Goal: Task Accomplishment & Management: Complete application form

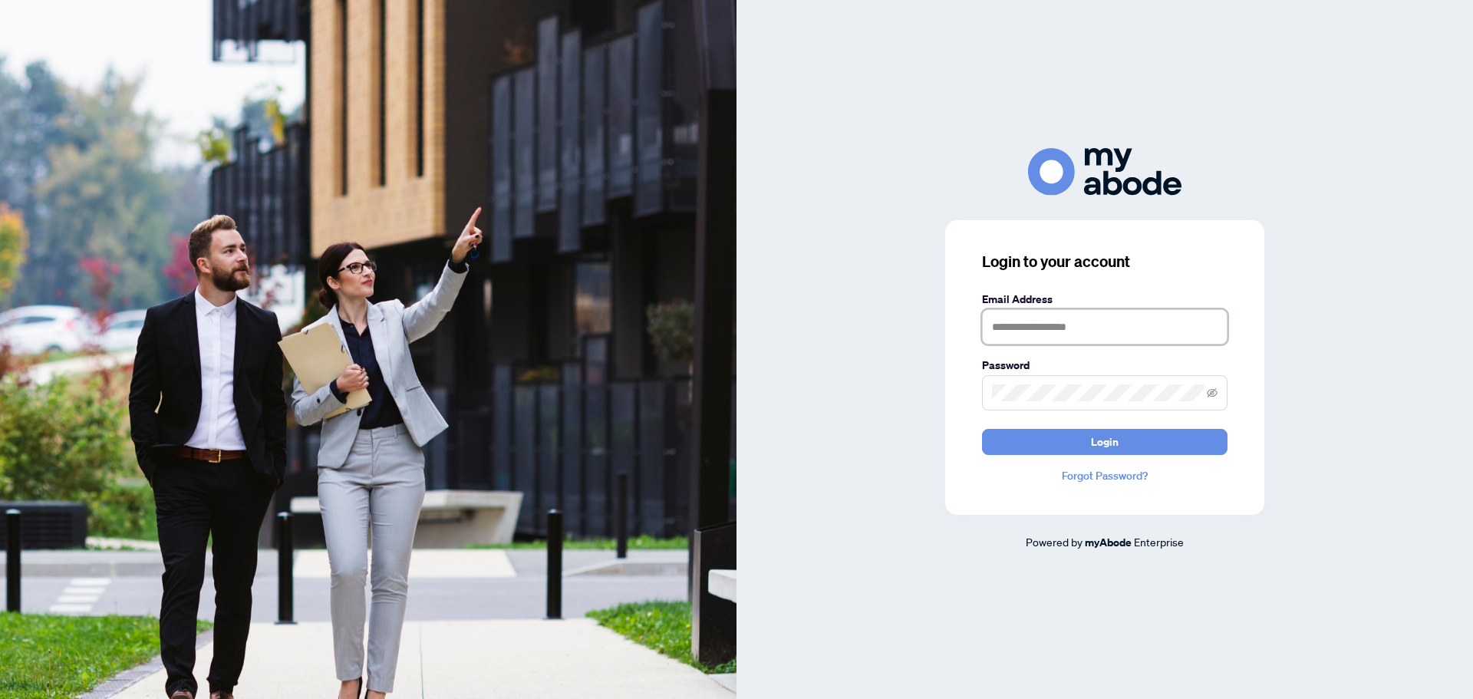
click at [1073, 327] on input "text" at bounding box center [1104, 326] width 245 height 35
type input "**********"
click at [982, 429] on button "Login" at bounding box center [1104, 442] width 245 height 26
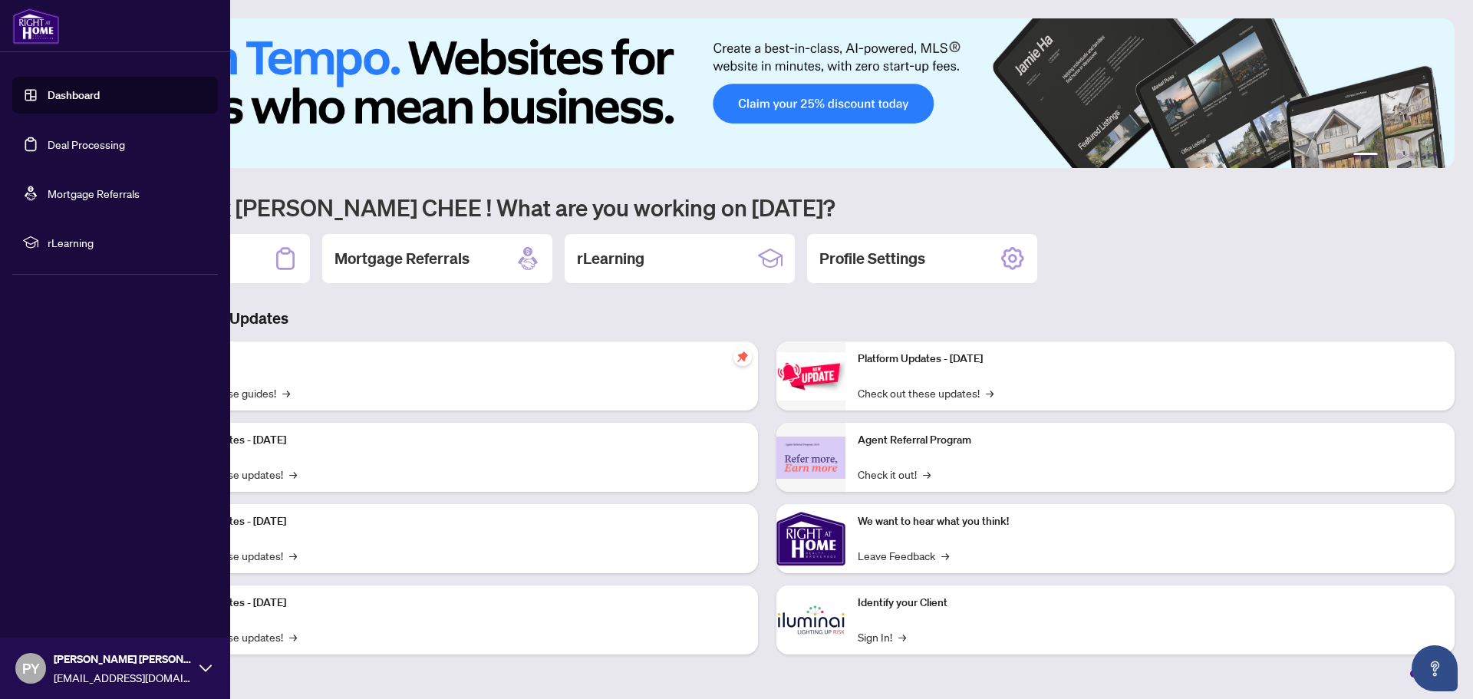
click at [48, 140] on link "Deal Processing" at bounding box center [86, 144] width 77 height 14
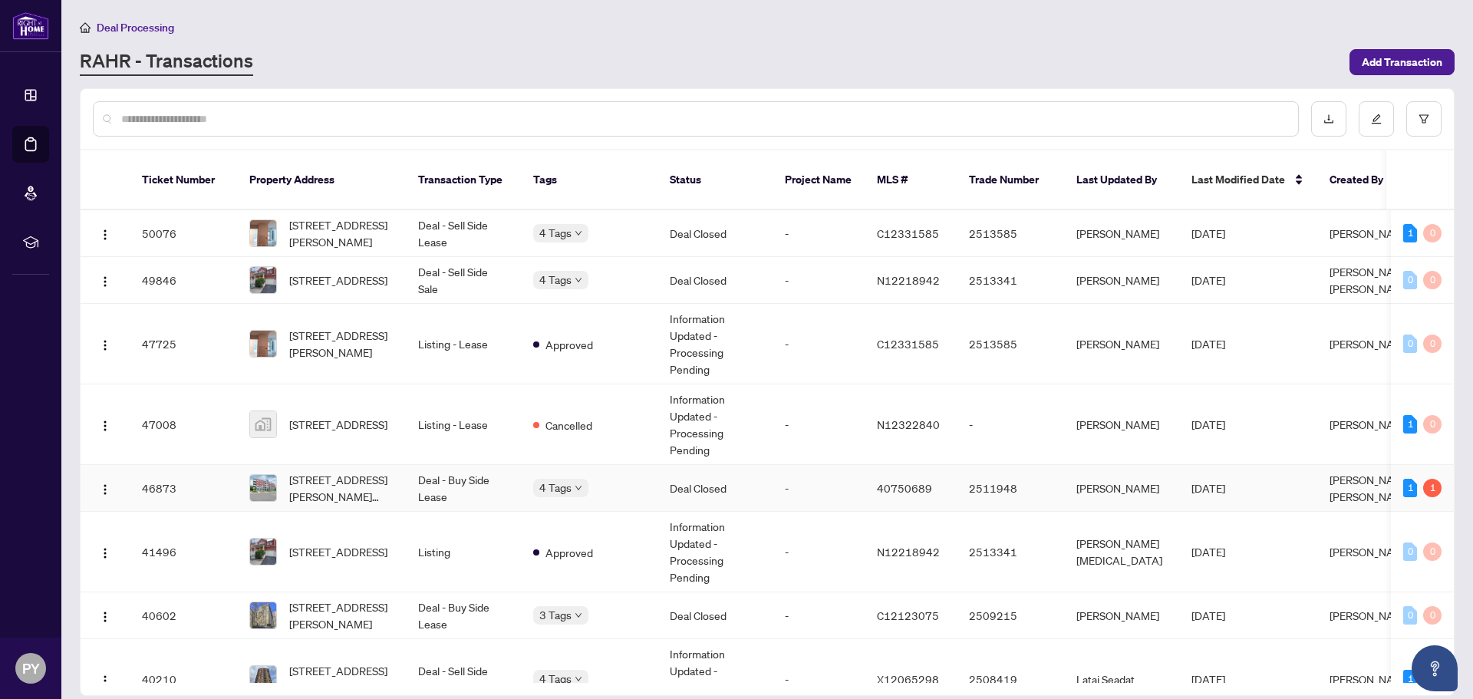
scroll to position [332, 0]
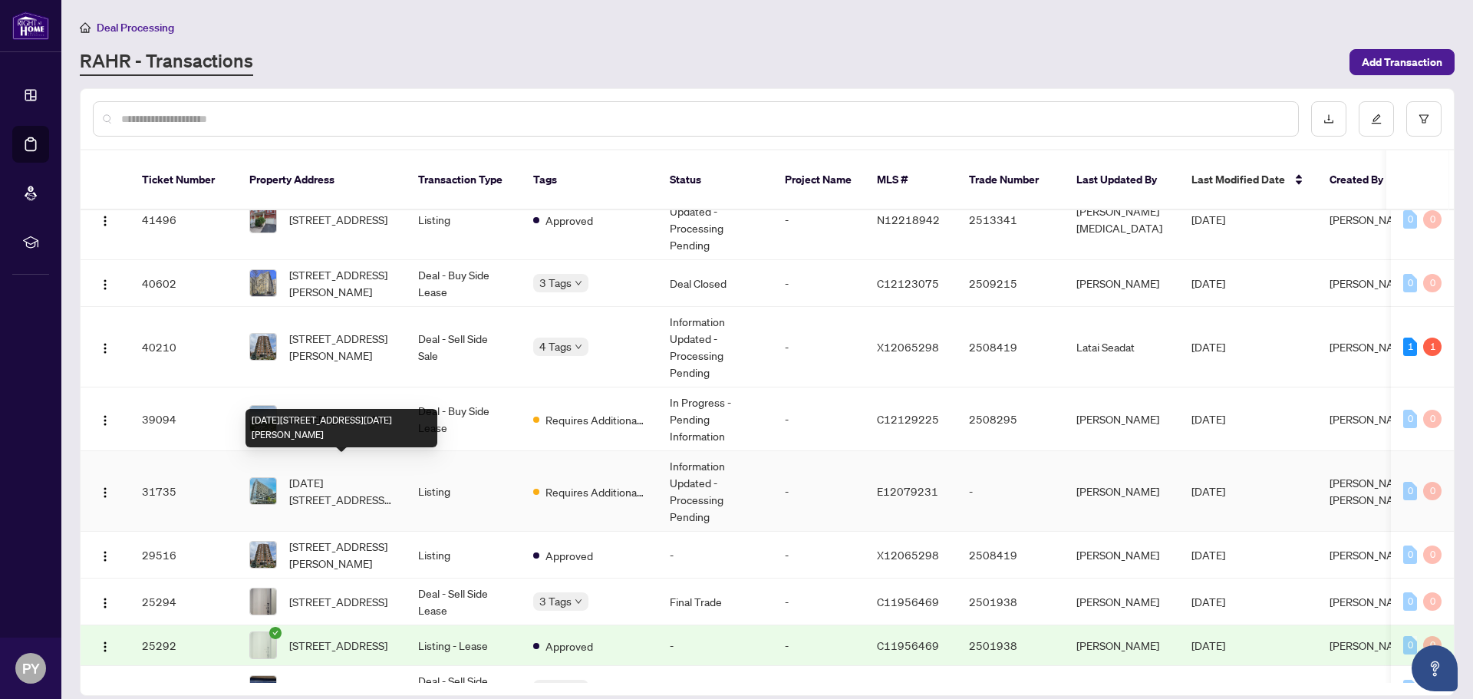
click at [336, 479] on span "[DATE][STREET_ADDRESS][DATE][PERSON_NAME]" at bounding box center [341, 491] width 104 height 34
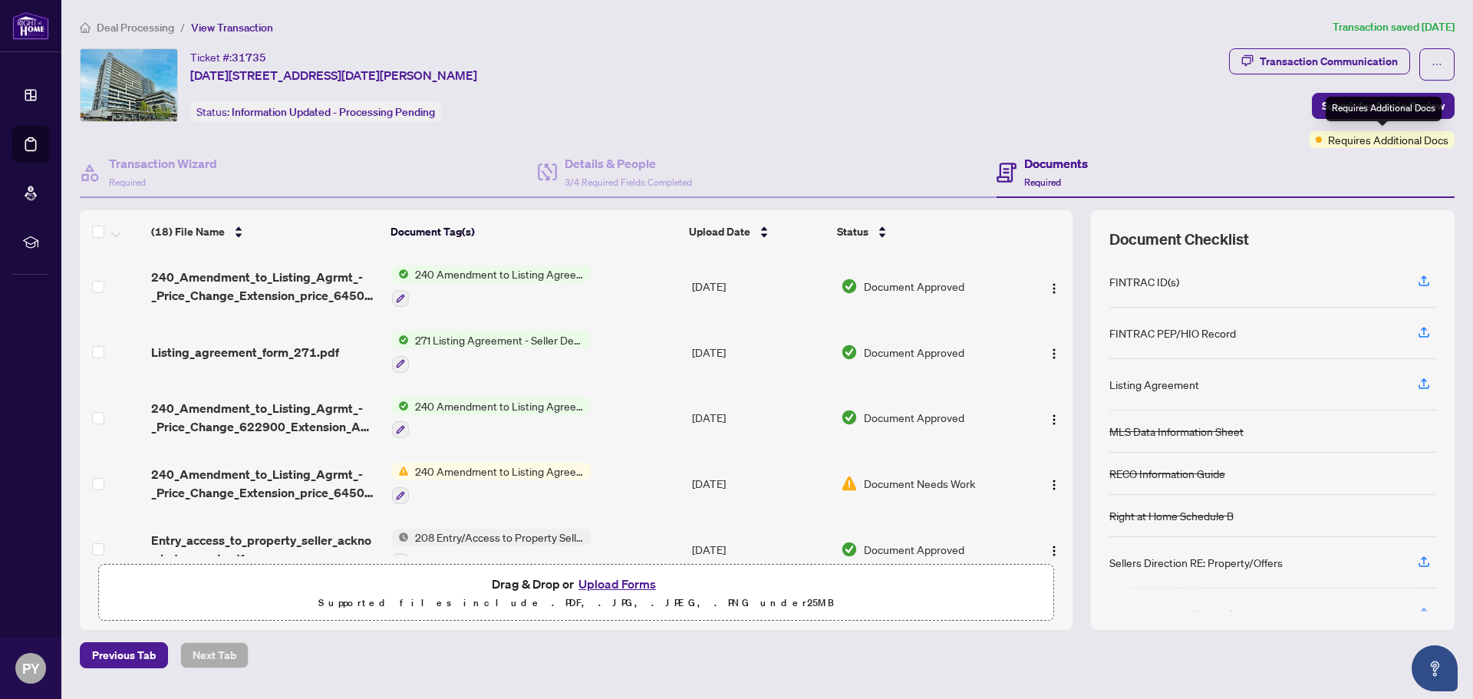
click at [1356, 140] on span "Requires Additional Docs" at bounding box center [1388, 139] width 120 height 17
click at [1313, 58] on div "Transaction Communication" at bounding box center [1328, 61] width 138 height 25
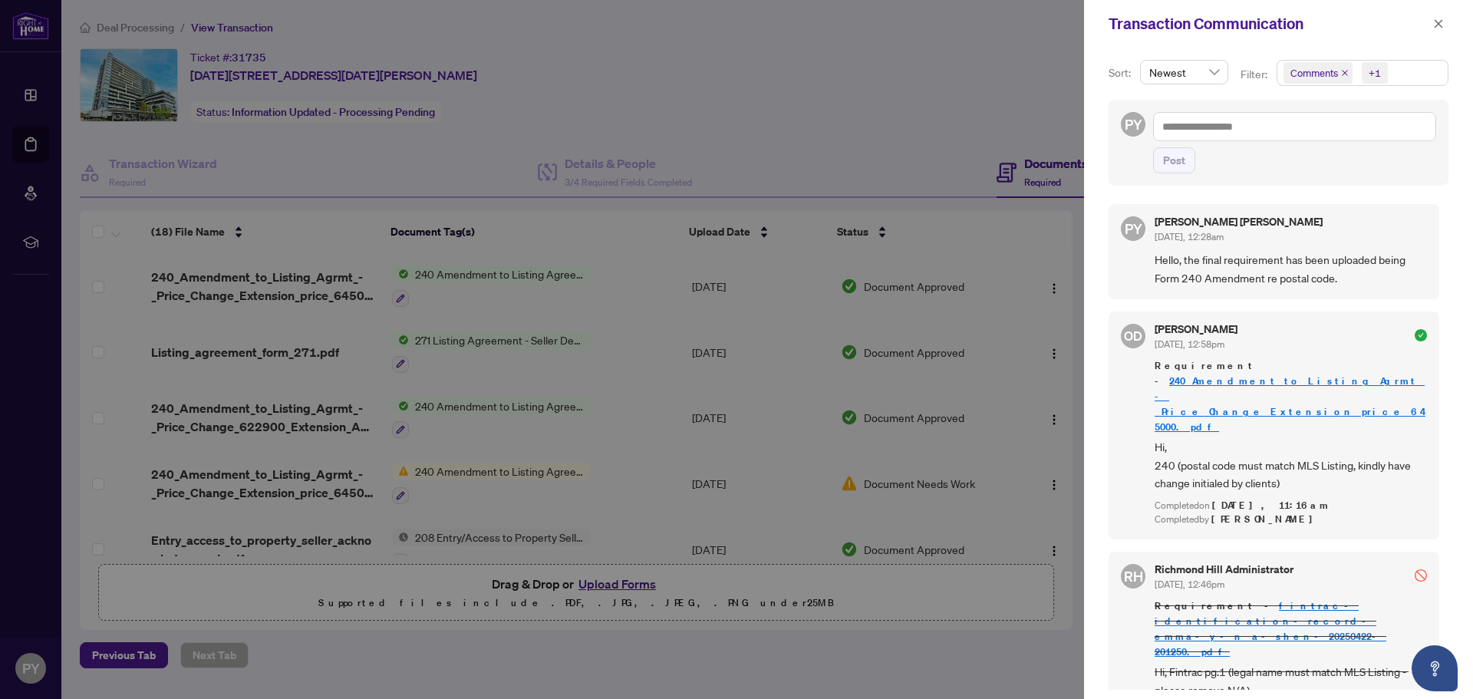
click at [913, 130] on div at bounding box center [736, 349] width 1473 height 699
click at [1438, 25] on icon "close" at bounding box center [1438, 23] width 11 height 11
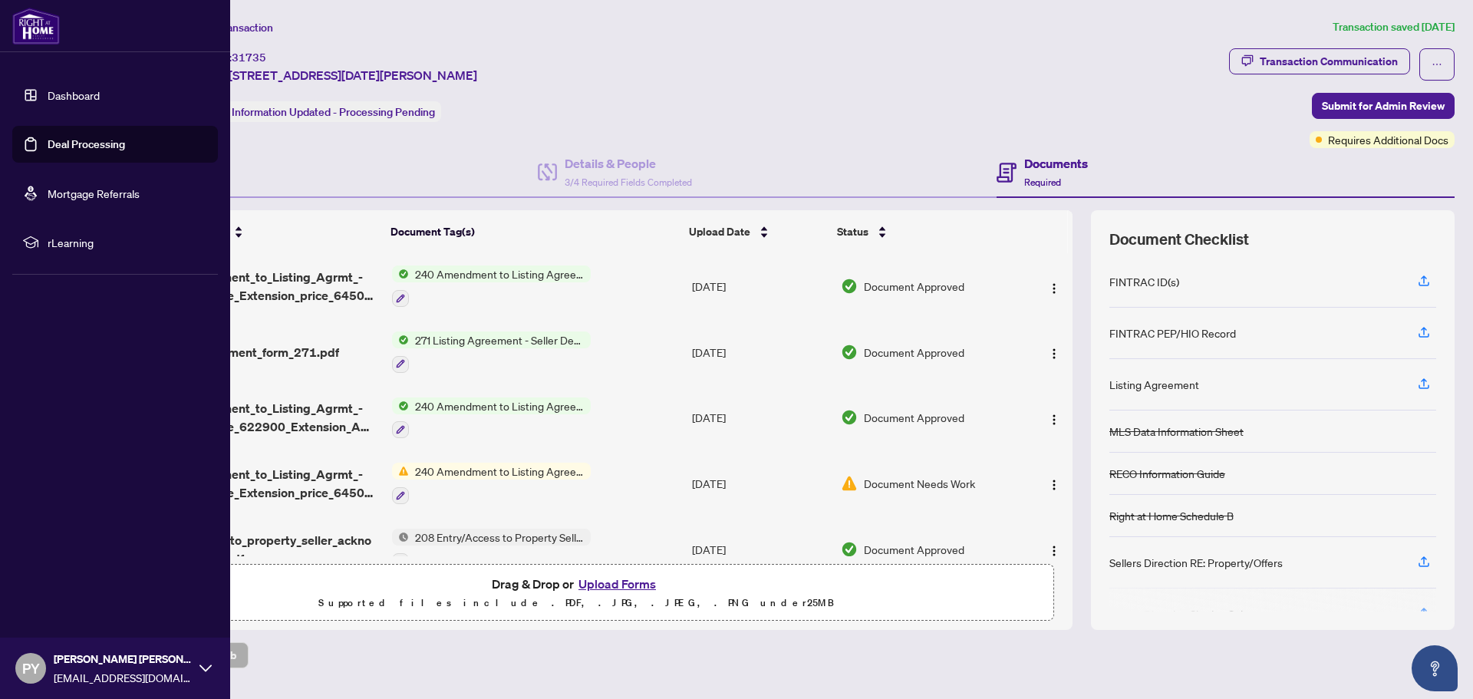
click at [75, 141] on link "Deal Processing" at bounding box center [86, 144] width 77 height 14
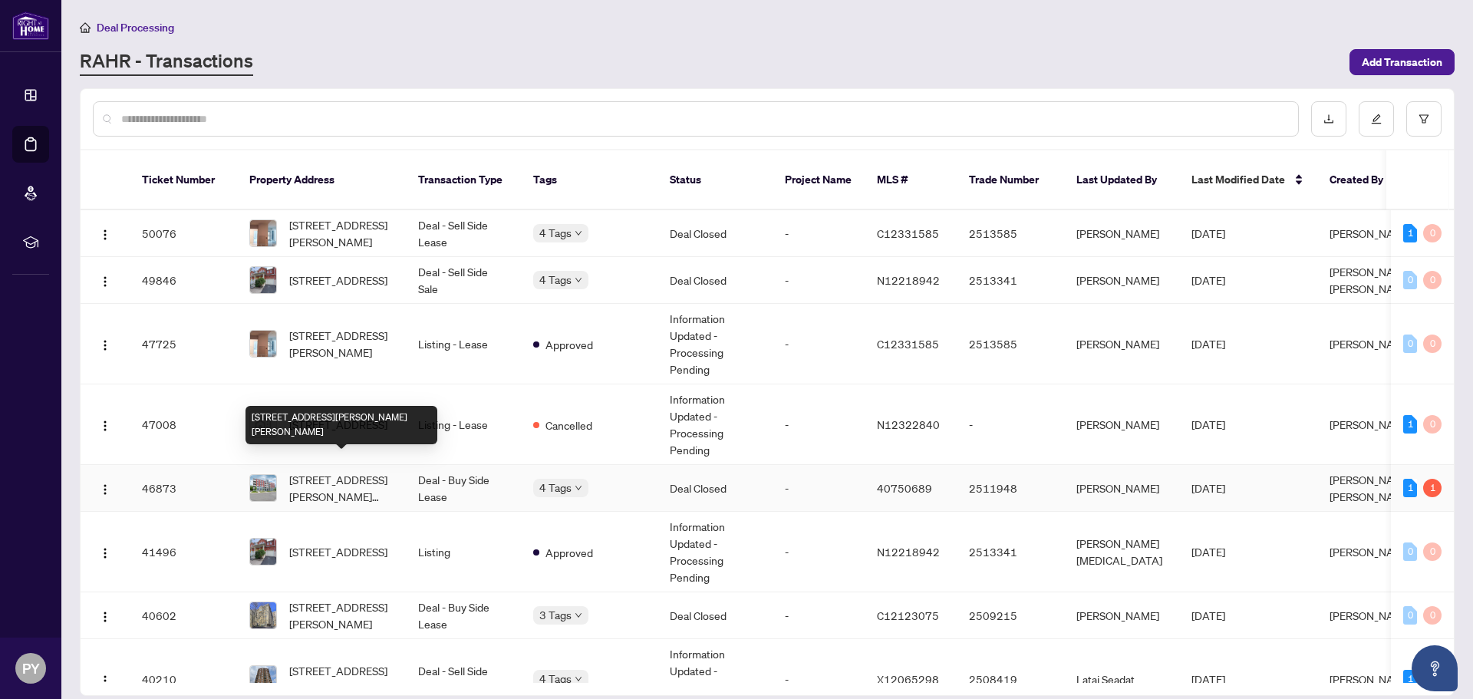
click at [377, 471] on span "[STREET_ADDRESS][PERSON_NAME][PERSON_NAME]" at bounding box center [341, 488] width 104 height 34
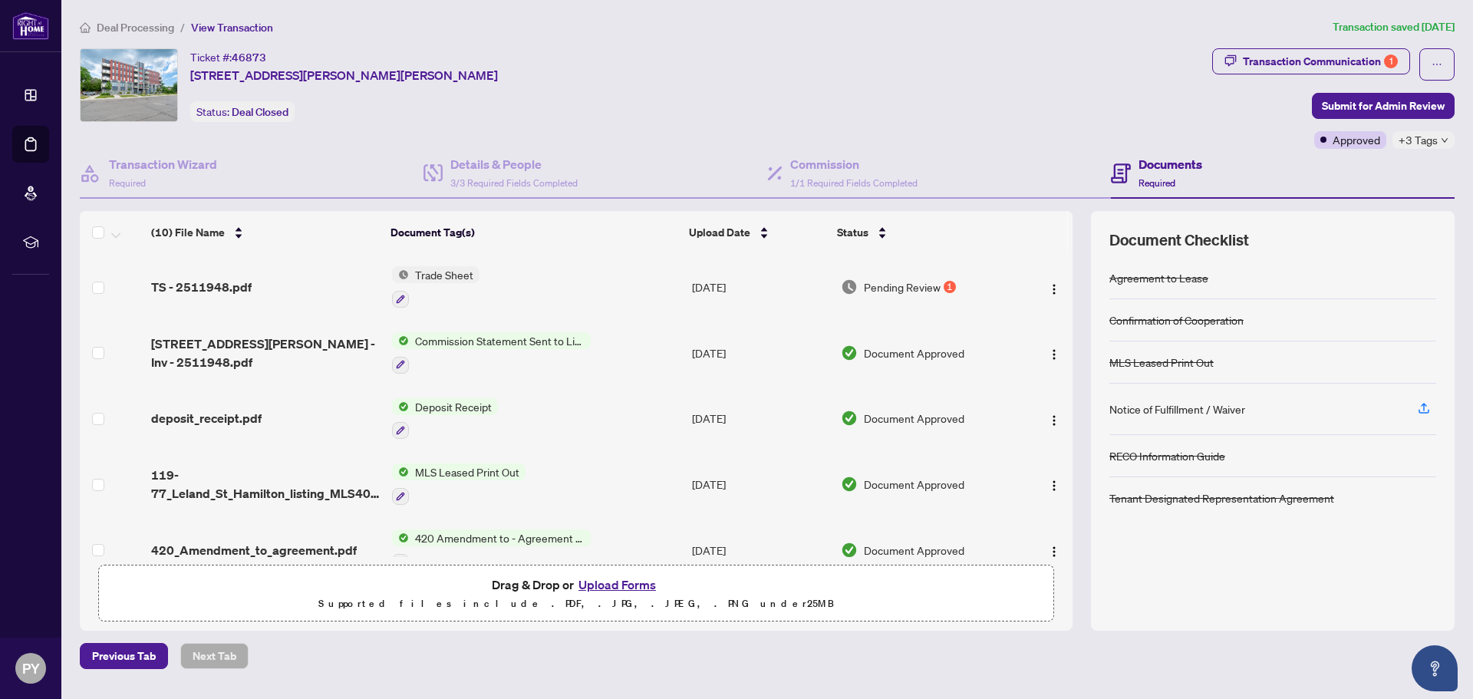
click at [452, 275] on span "Trade Sheet" at bounding box center [444, 274] width 71 height 17
click at [877, 280] on span "Pending Review" at bounding box center [902, 286] width 77 height 17
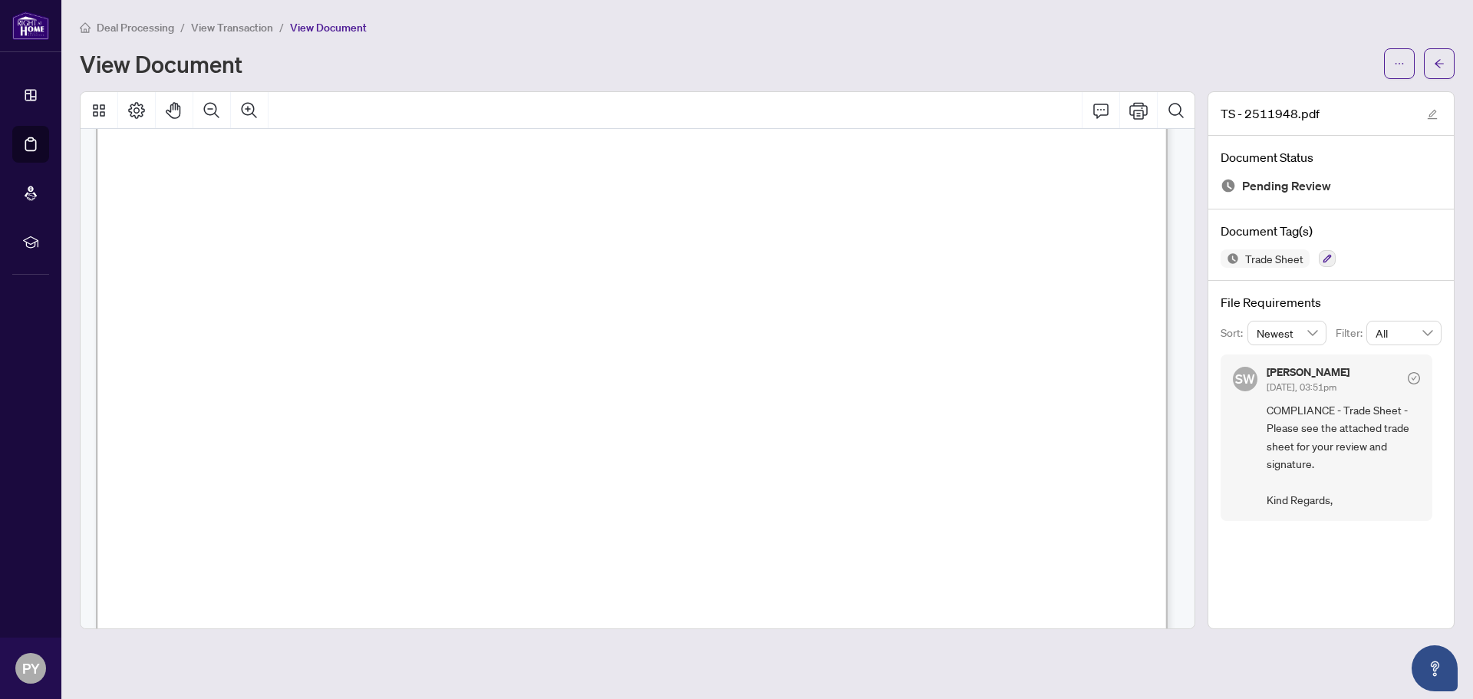
scroll to position [918, 0]
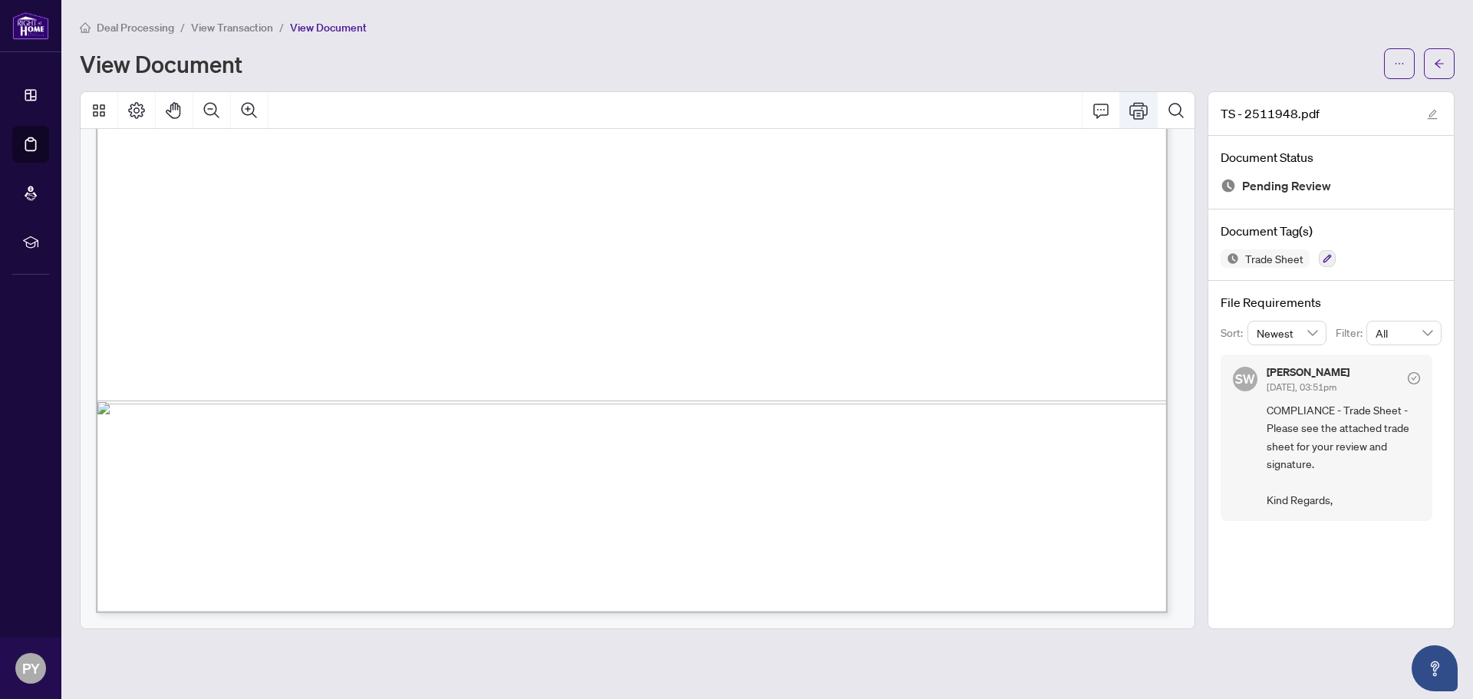
click at [1140, 115] on icon "Print" at bounding box center [1138, 110] width 18 height 18
click at [1137, 114] on icon "Print" at bounding box center [1138, 110] width 18 height 18
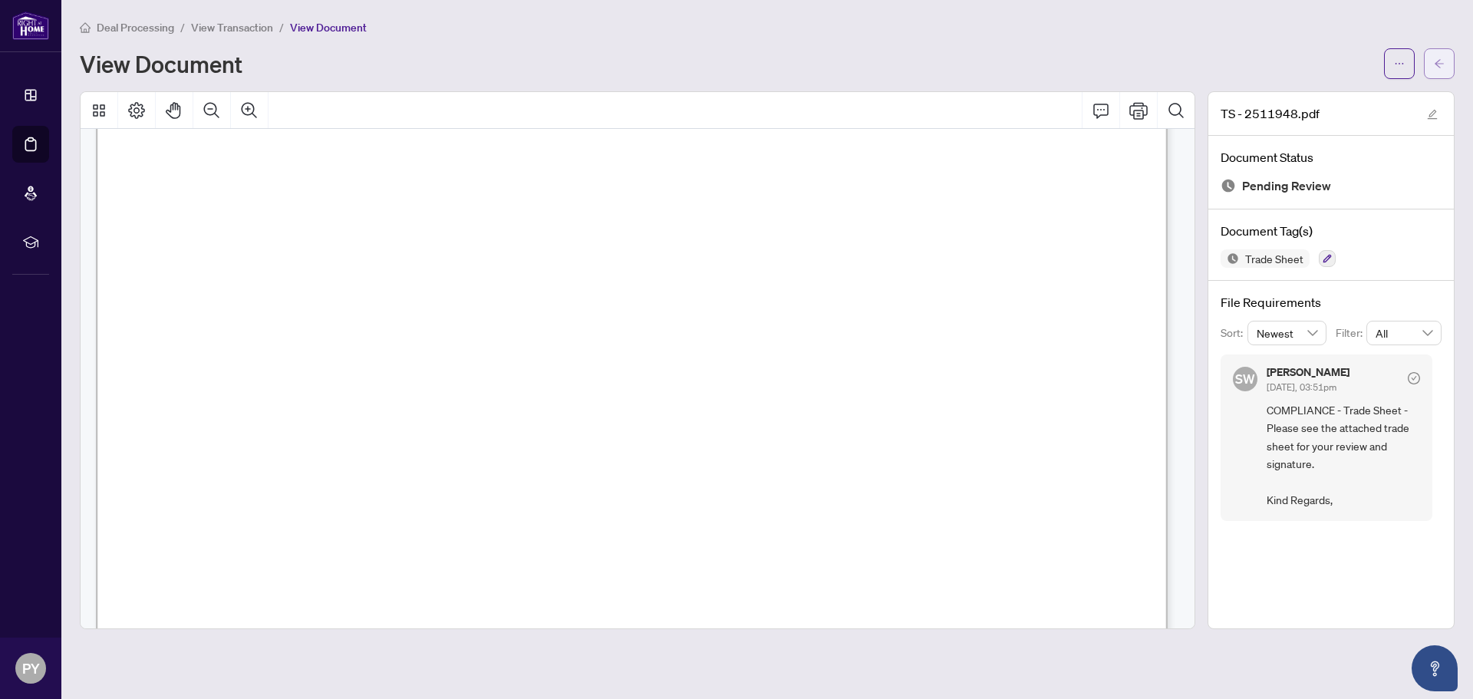
click at [1447, 70] on button "button" at bounding box center [1438, 63] width 31 height 31
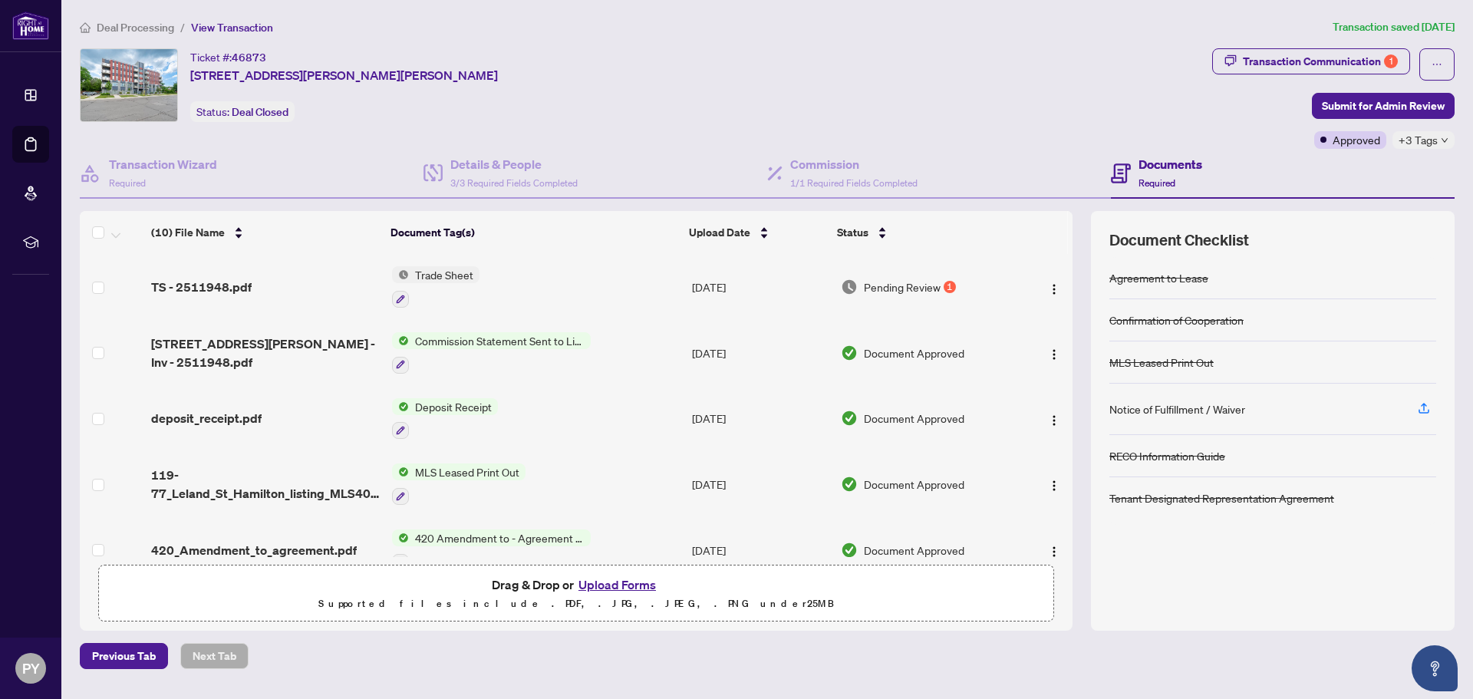
click at [910, 286] on span "Pending Review" at bounding box center [902, 286] width 77 height 17
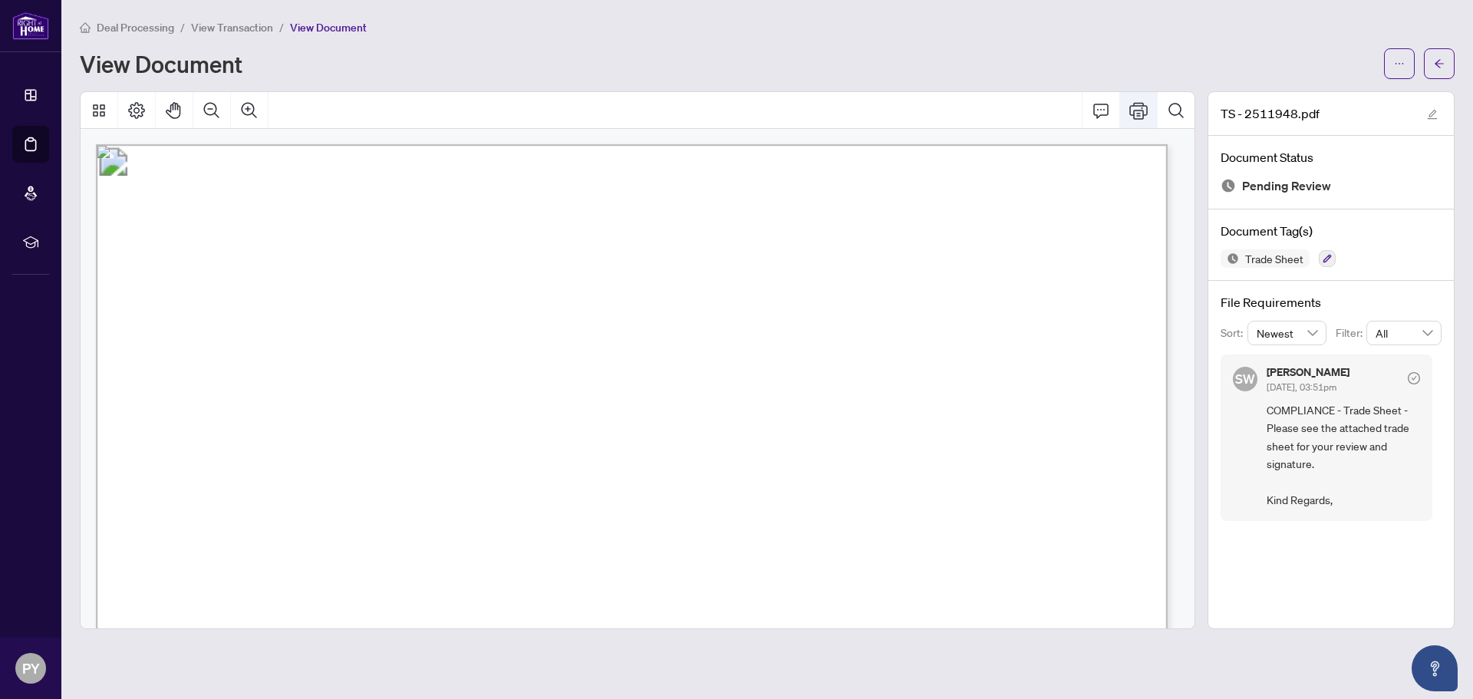
click at [1130, 111] on icon "Print" at bounding box center [1138, 110] width 18 height 18
click at [1134, 107] on icon "Print" at bounding box center [1138, 110] width 18 height 18
click at [1439, 71] on span "button" at bounding box center [1438, 63] width 11 height 25
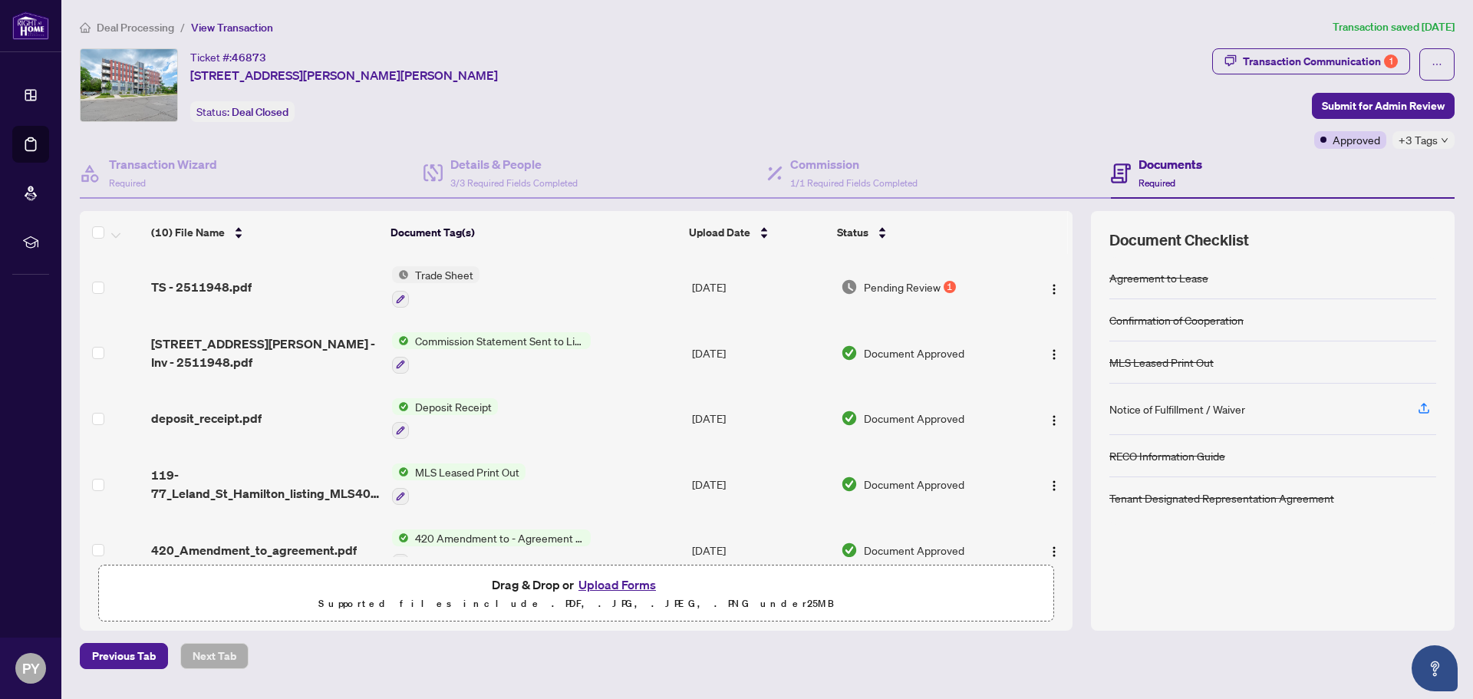
click at [637, 583] on button "Upload Forms" at bounding box center [617, 584] width 87 height 20
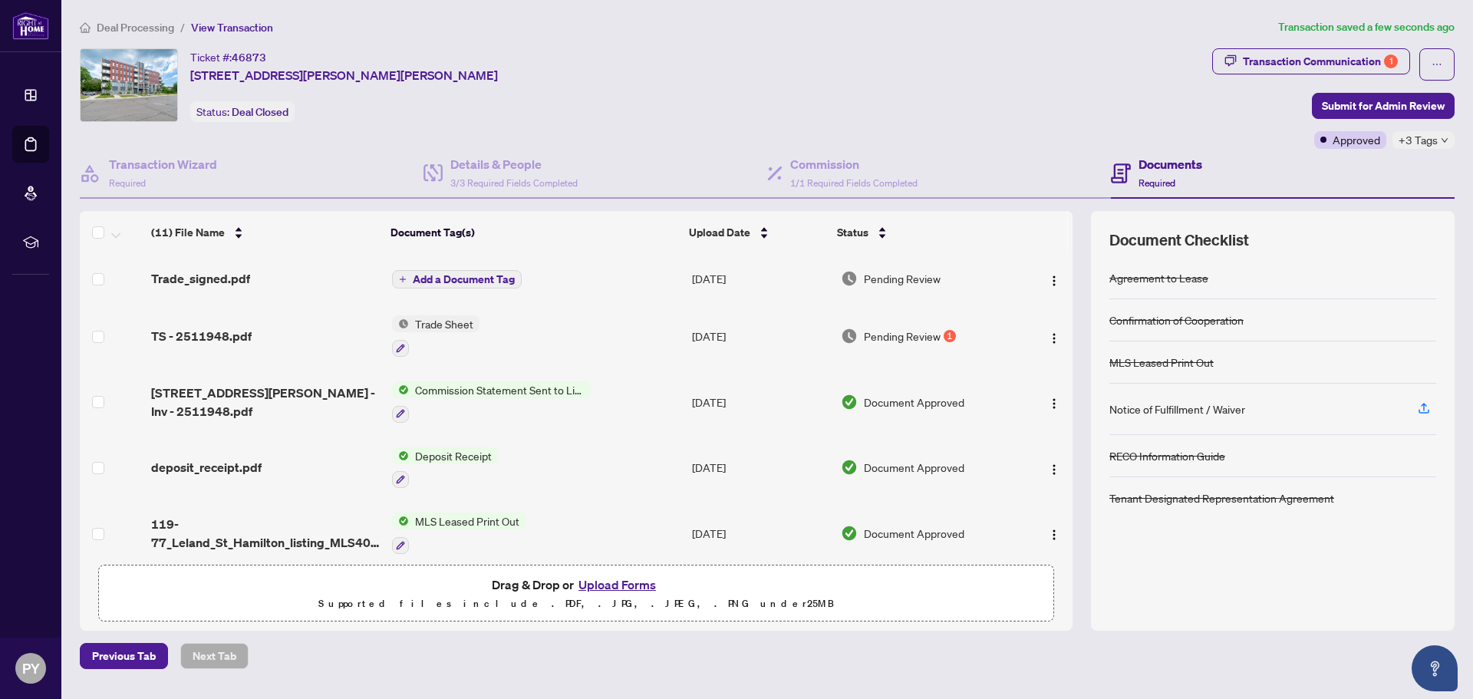
click at [492, 276] on span "Add a Document Tag" at bounding box center [464, 279] width 102 height 11
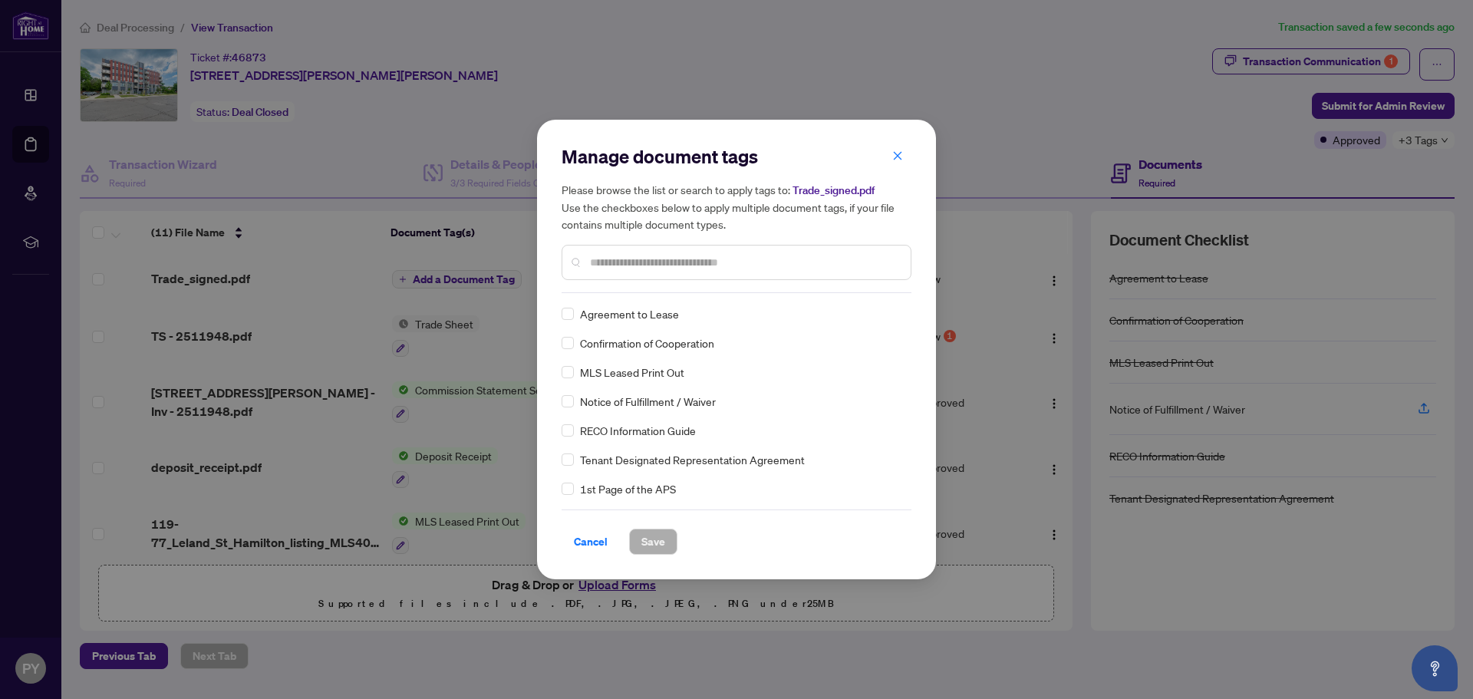
click at [586, 287] on div "Manage document tags Please browse the list or search to apply tags to: Trade_s…" at bounding box center [736, 218] width 350 height 149
click at [637, 254] on input "text" at bounding box center [744, 262] width 308 height 17
type input "*****"
click at [651, 549] on span "Save" at bounding box center [653, 541] width 24 height 25
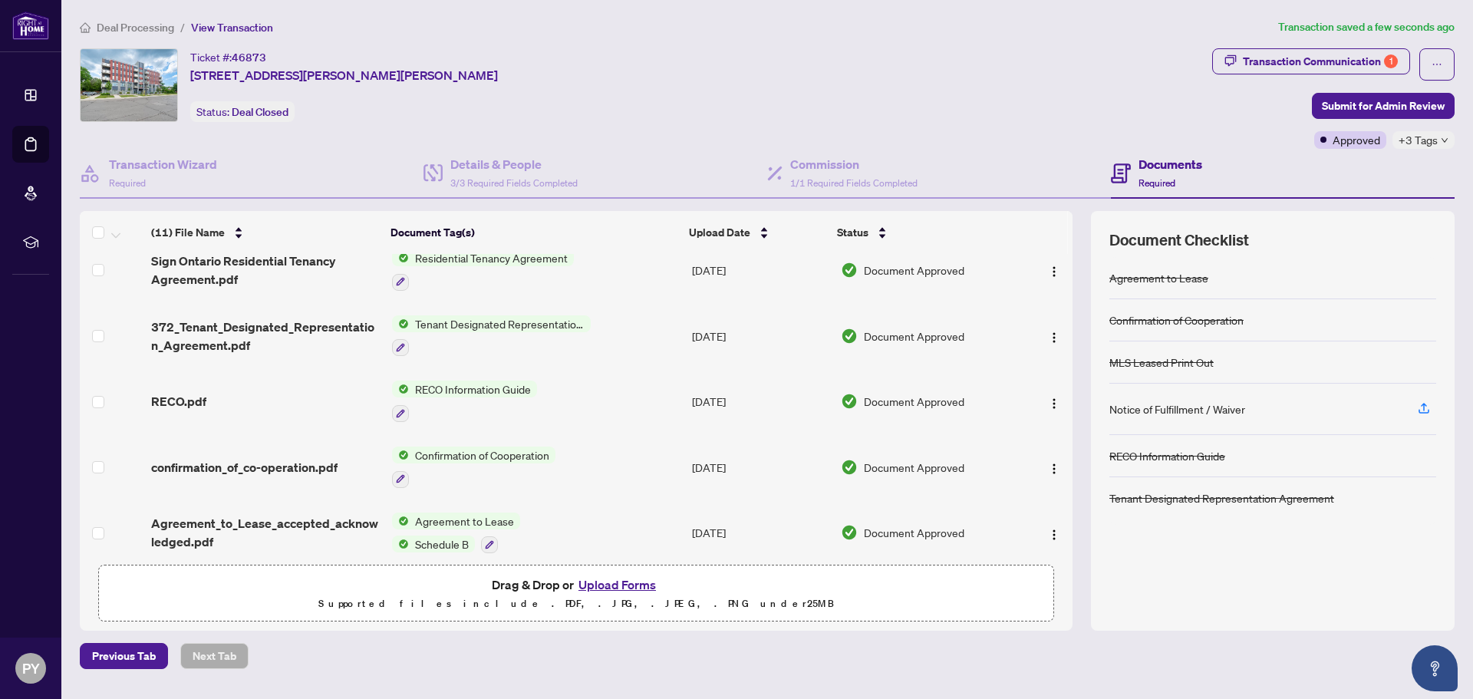
scroll to position [413, 0]
click at [1334, 61] on div "Transaction Communication 1" at bounding box center [1319, 61] width 155 height 25
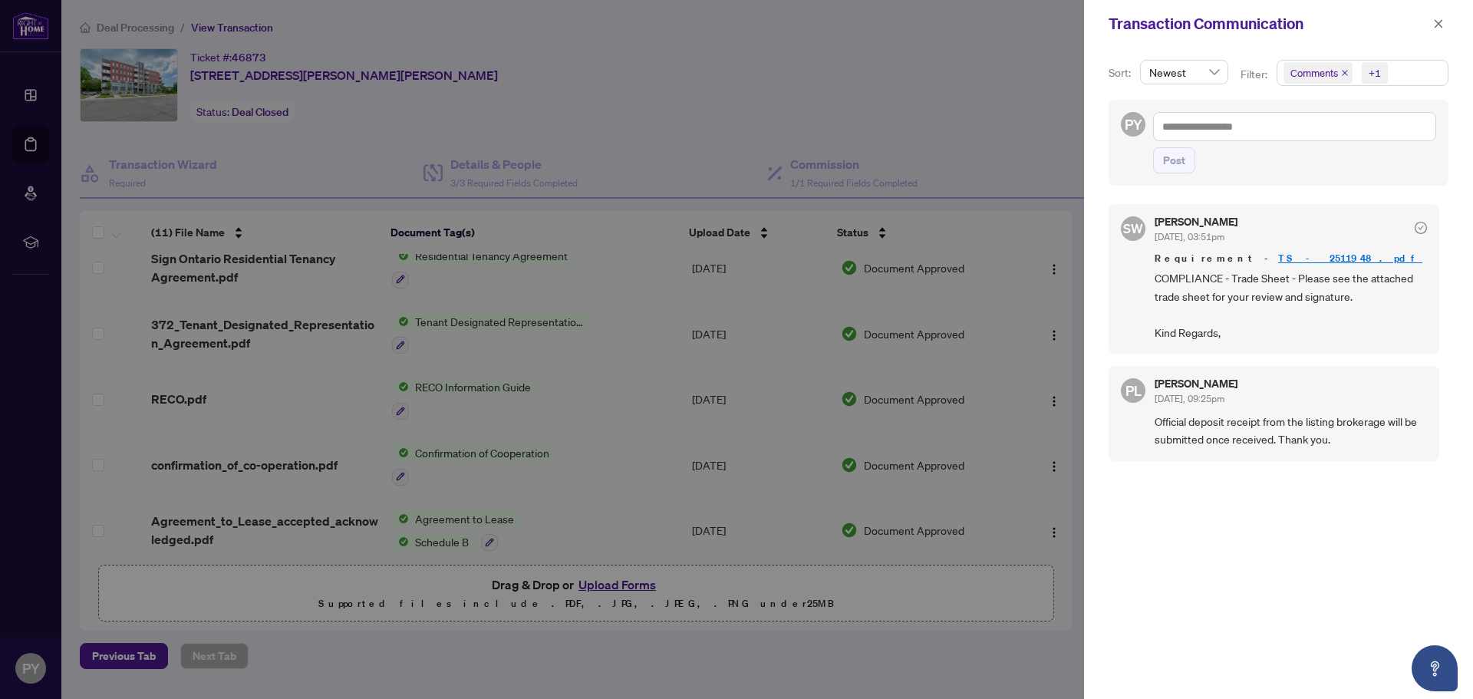
click at [995, 105] on div at bounding box center [736, 349] width 1473 height 699
click at [1427, 26] on div "Transaction Communication" at bounding box center [1268, 23] width 320 height 23
click at [1442, 21] on icon "close" at bounding box center [1438, 23] width 11 height 11
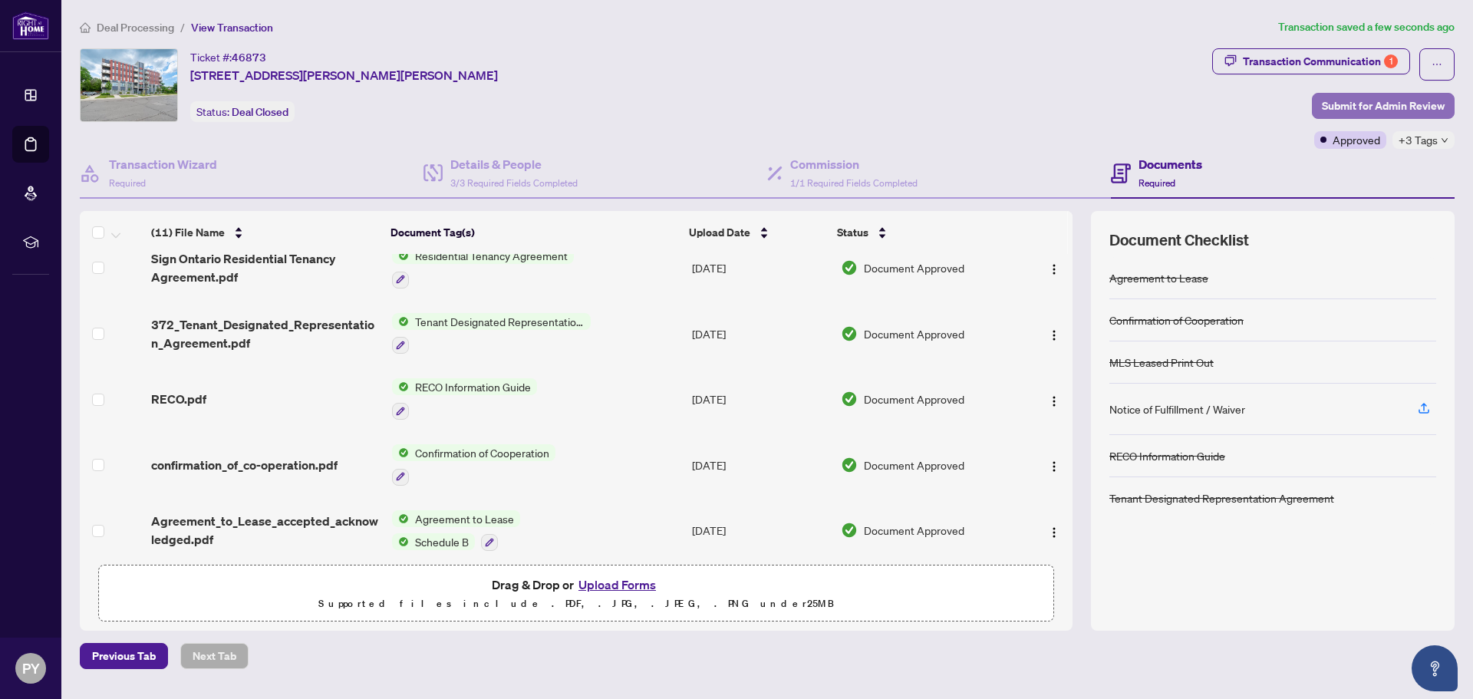
click at [1361, 103] on span "Submit for Admin Review" at bounding box center [1382, 106] width 123 height 25
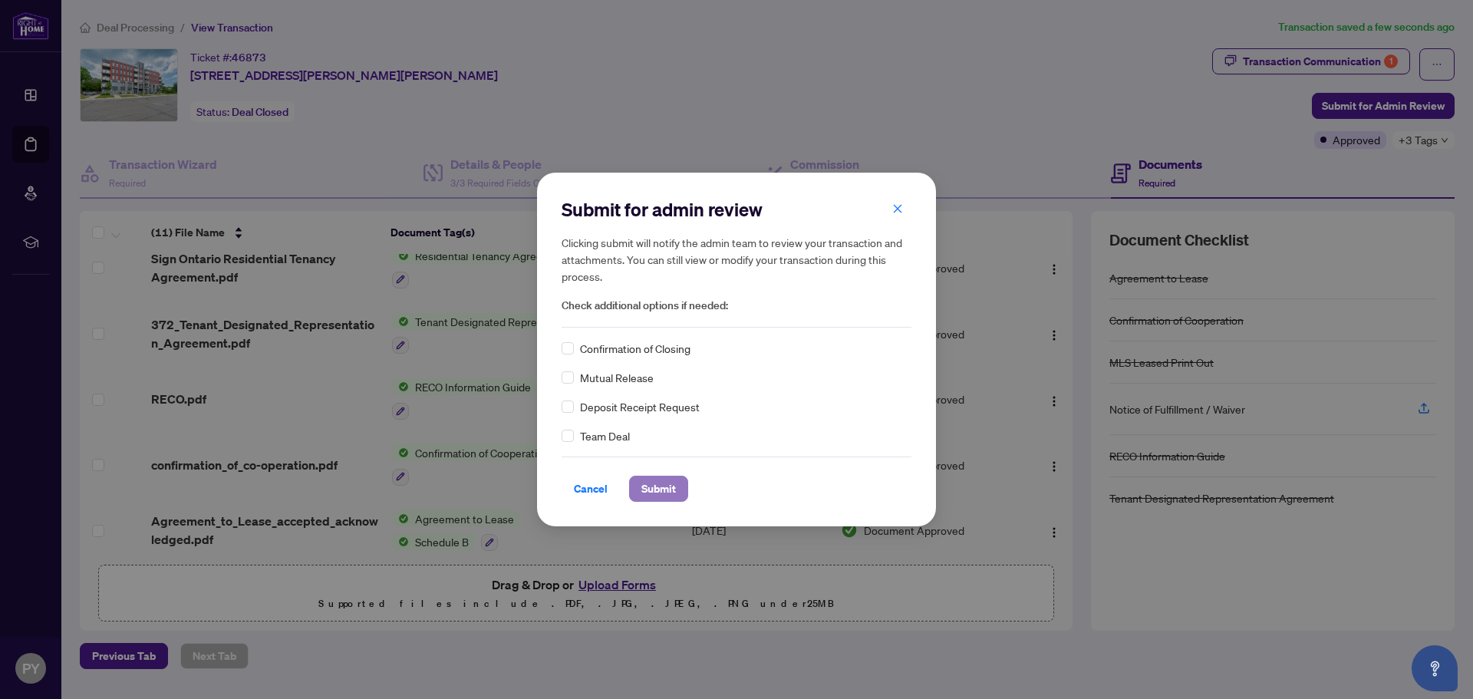
click at [653, 492] on span "Submit" at bounding box center [658, 488] width 35 height 25
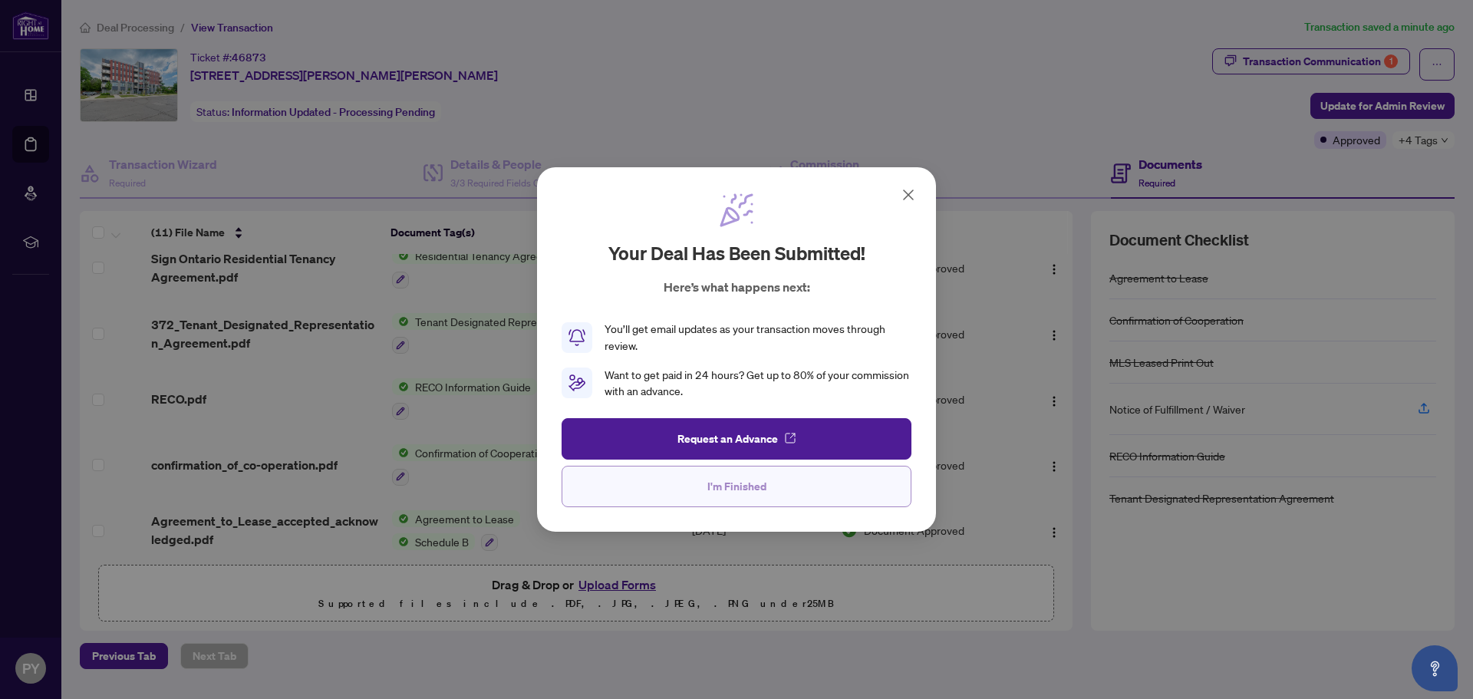
click at [750, 479] on span "I'm Finished" at bounding box center [736, 486] width 59 height 25
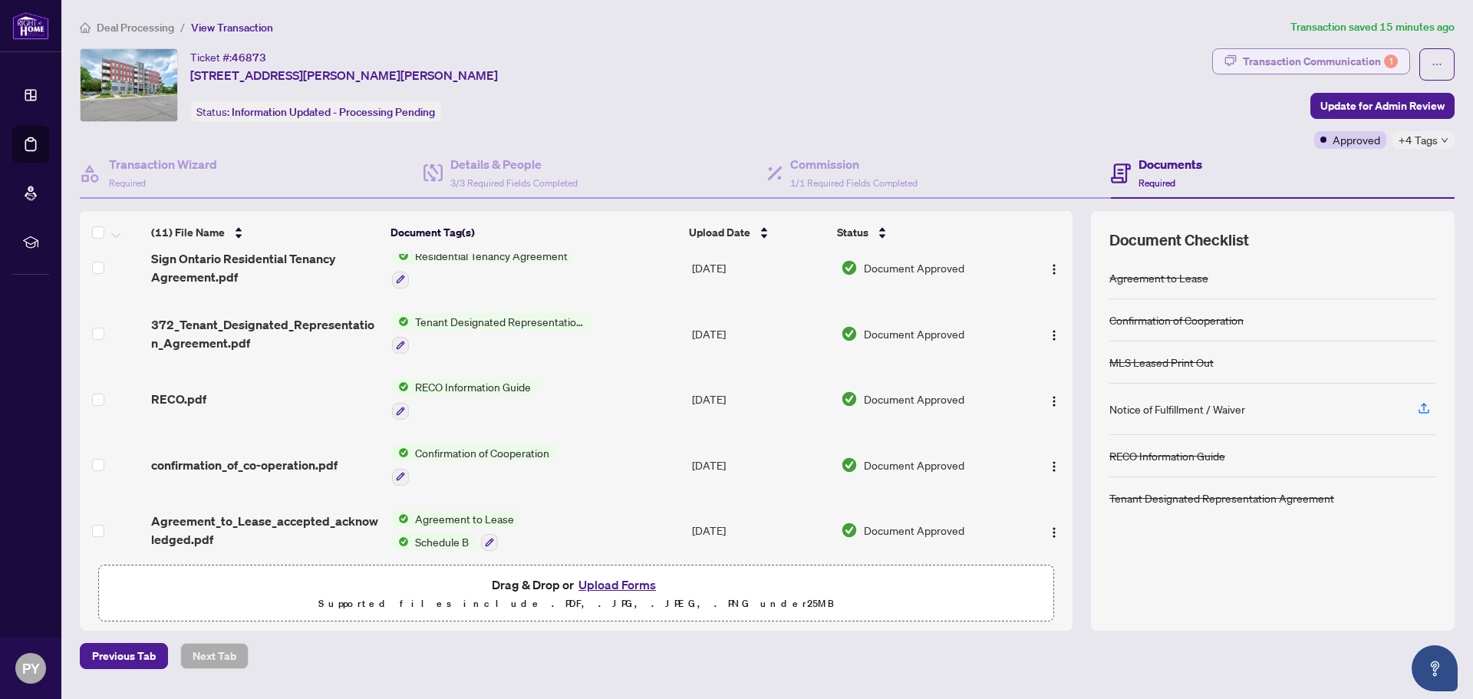
click at [1273, 66] on div "Transaction Communication 1" at bounding box center [1319, 61] width 155 height 25
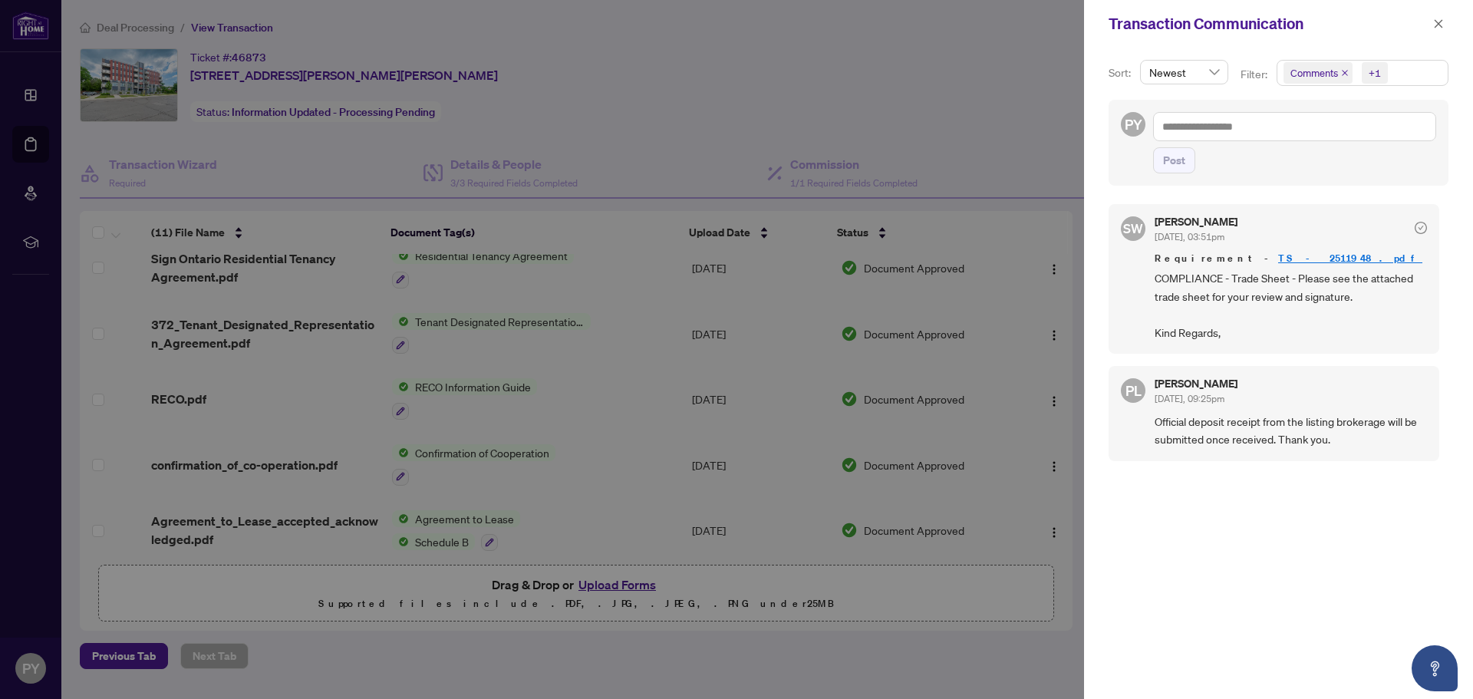
click at [923, 72] on div at bounding box center [736, 349] width 1473 height 699
click at [1439, 20] on icon "close" at bounding box center [1438, 23] width 11 height 11
